Goal: Navigation & Orientation: Understand site structure

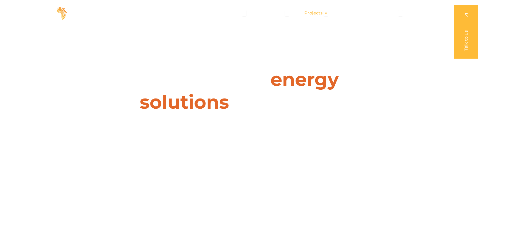
click at [313, 13] on span "Projects" at bounding box center [313, 13] width 18 height 6
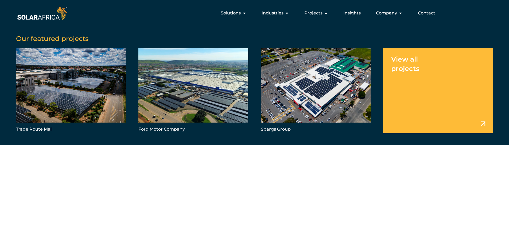
click at [403, 61] on link "Menu" at bounding box center [438, 90] width 110 height 85
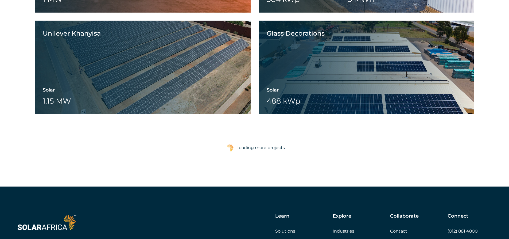
scroll to position [909, 0]
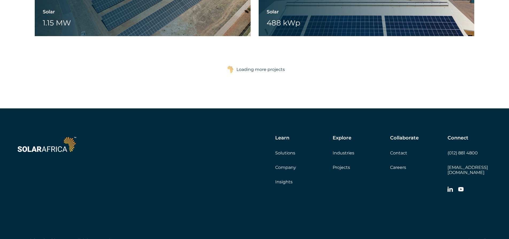
click at [253, 70] on div "Loading more projects" at bounding box center [261, 69] width 48 height 11
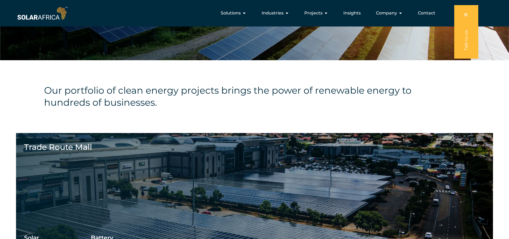
scroll to position [103, 0]
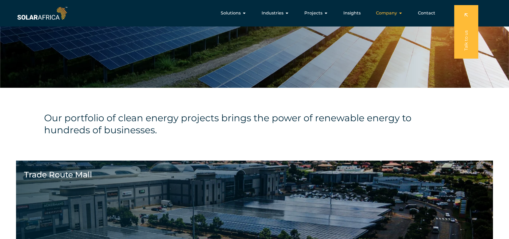
click at [397, 11] on span "Company" at bounding box center [386, 13] width 21 height 6
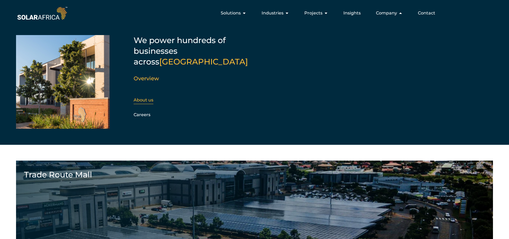
click at [143, 97] on link "About us" at bounding box center [144, 99] width 20 height 5
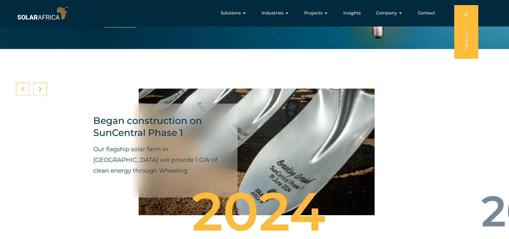
scroll to position [1711, 0]
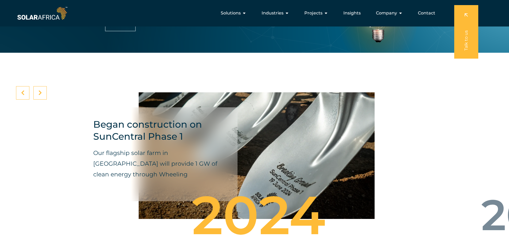
click at [37, 92] on div at bounding box center [39, 92] width 13 height 13
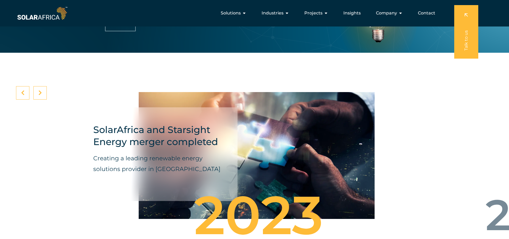
click at [37, 92] on div at bounding box center [39, 92] width 13 height 13
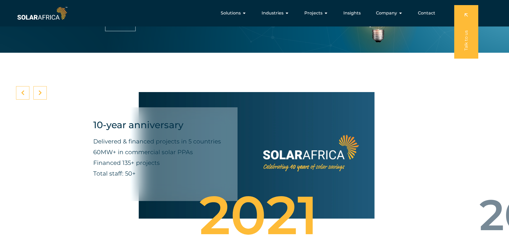
click at [37, 92] on div at bounding box center [39, 92] width 13 height 13
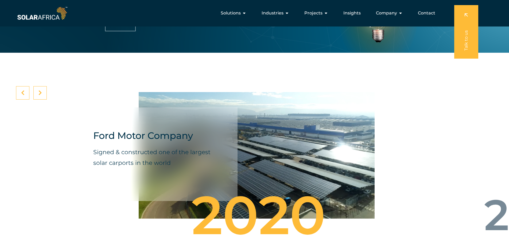
click at [37, 92] on div at bounding box center [39, 92] width 13 height 13
